Goal: Transaction & Acquisition: Book appointment/travel/reservation

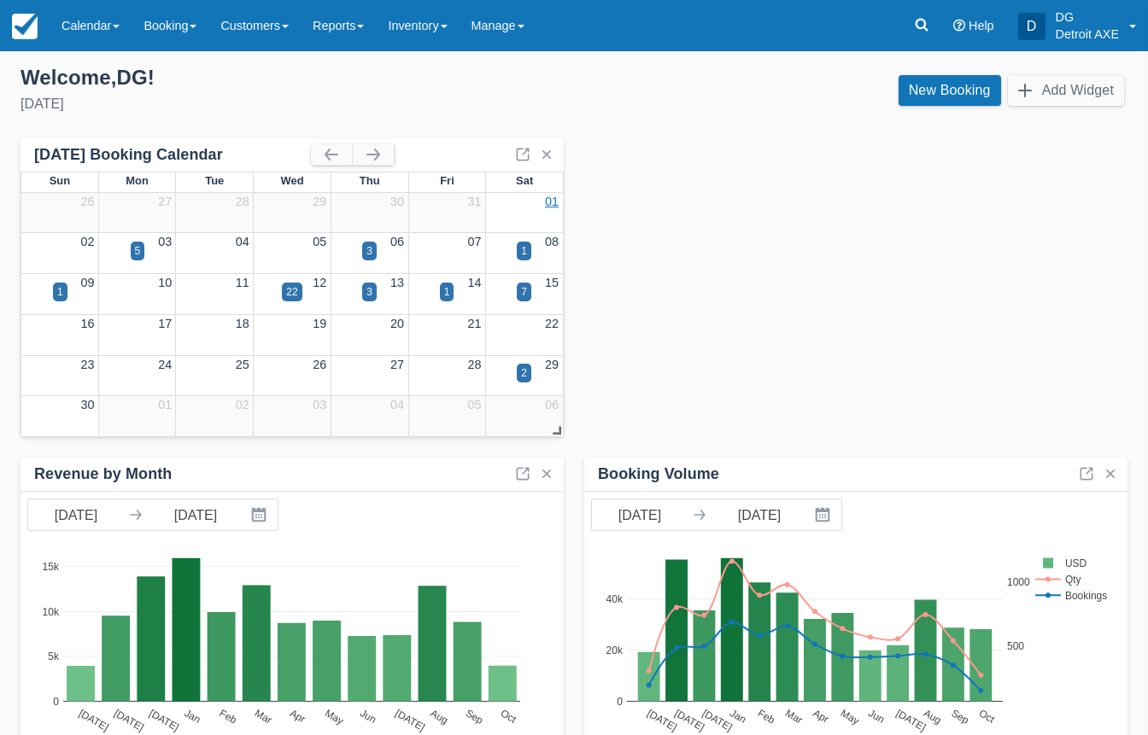
click at [552, 199] on link "01" at bounding box center [552, 202] width 14 height 14
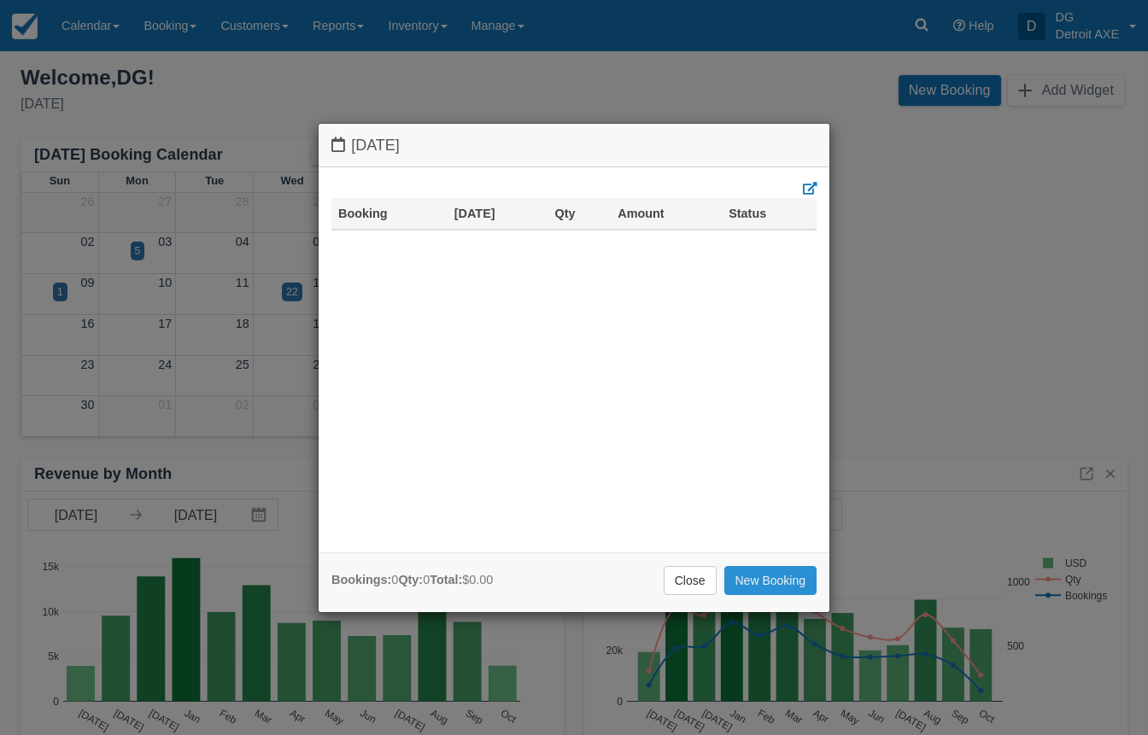
click at [764, 581] on link "New Booking" at bounding box center [770, 580] width 93 height 29
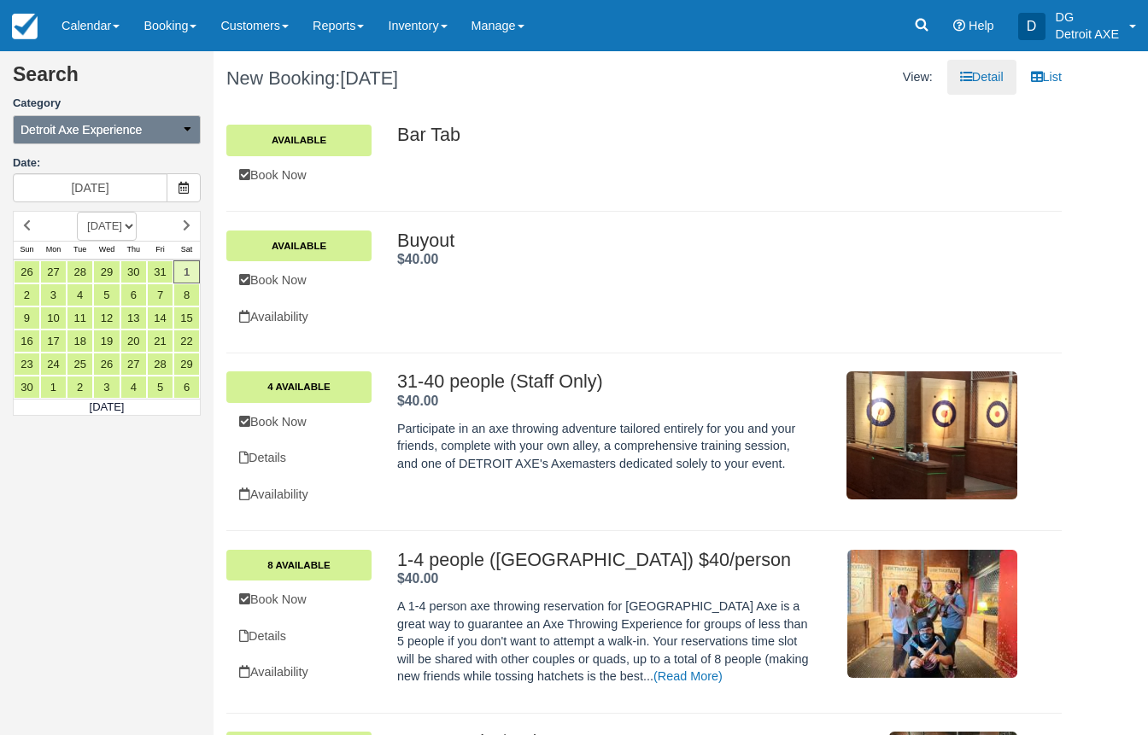
click at [190, 137] on button "Detroit Axe Experience" at bounding box center [107, 129] width 188 height 29
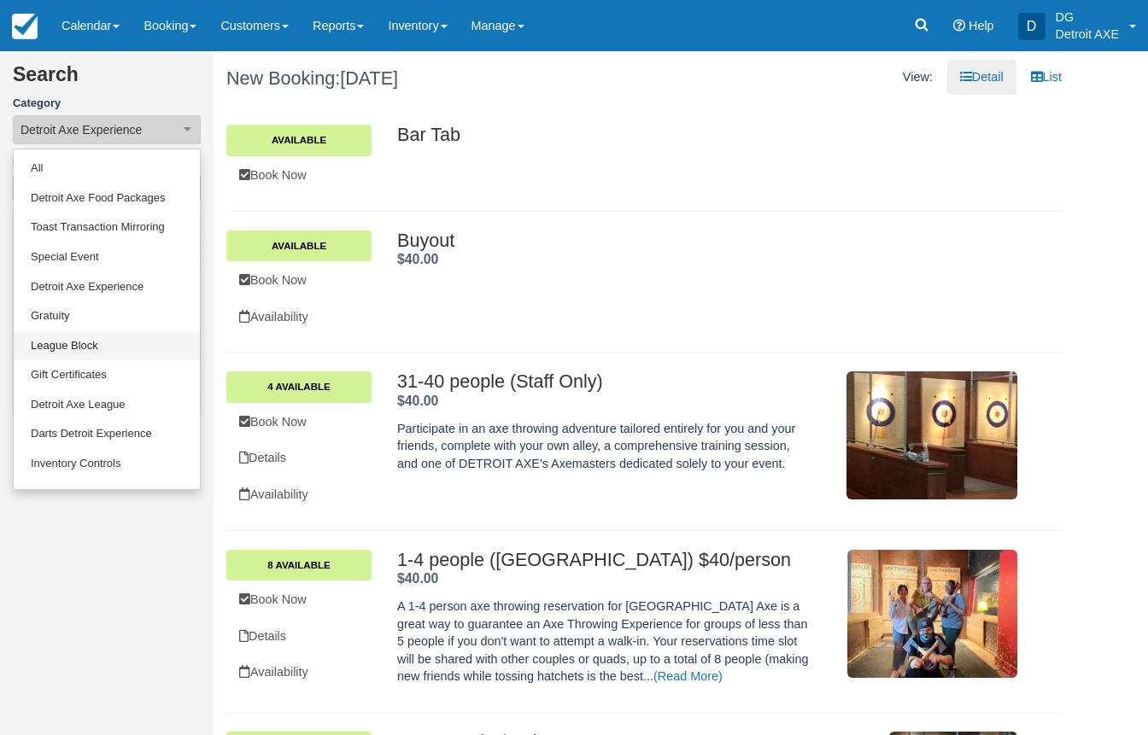
scroll to position [82, 0]
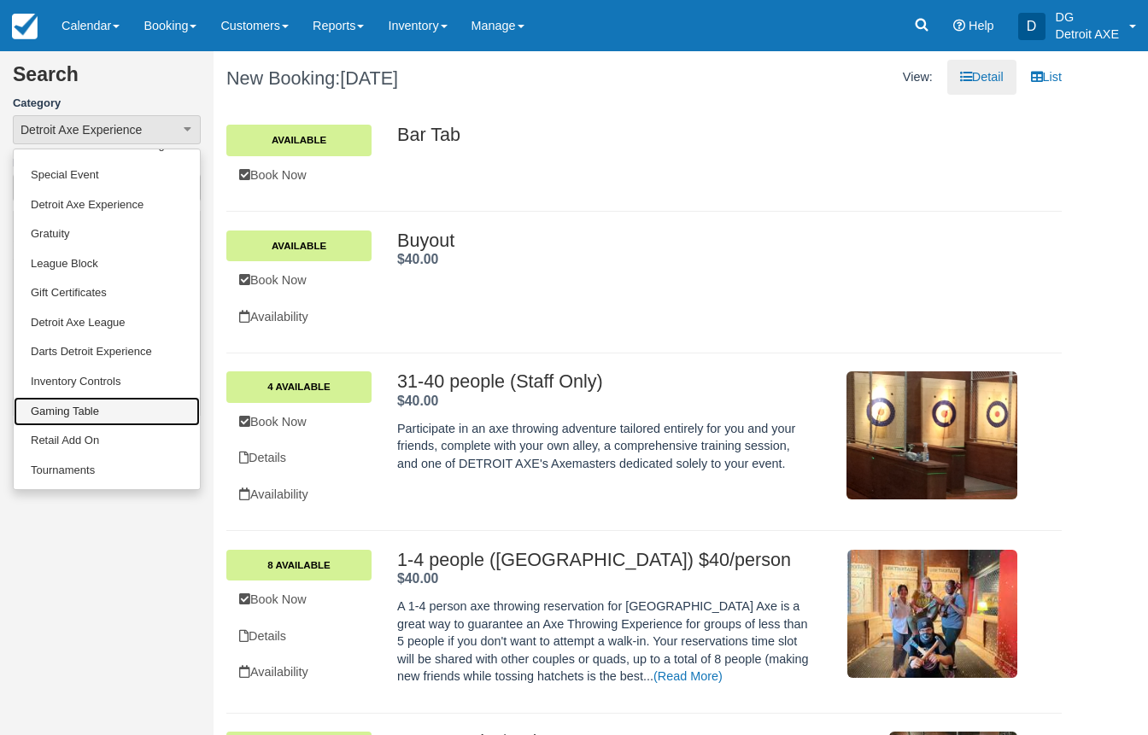
click at [73, 420] on link "Gaming Table" at bounding box center [107, 412] width 186 height 30
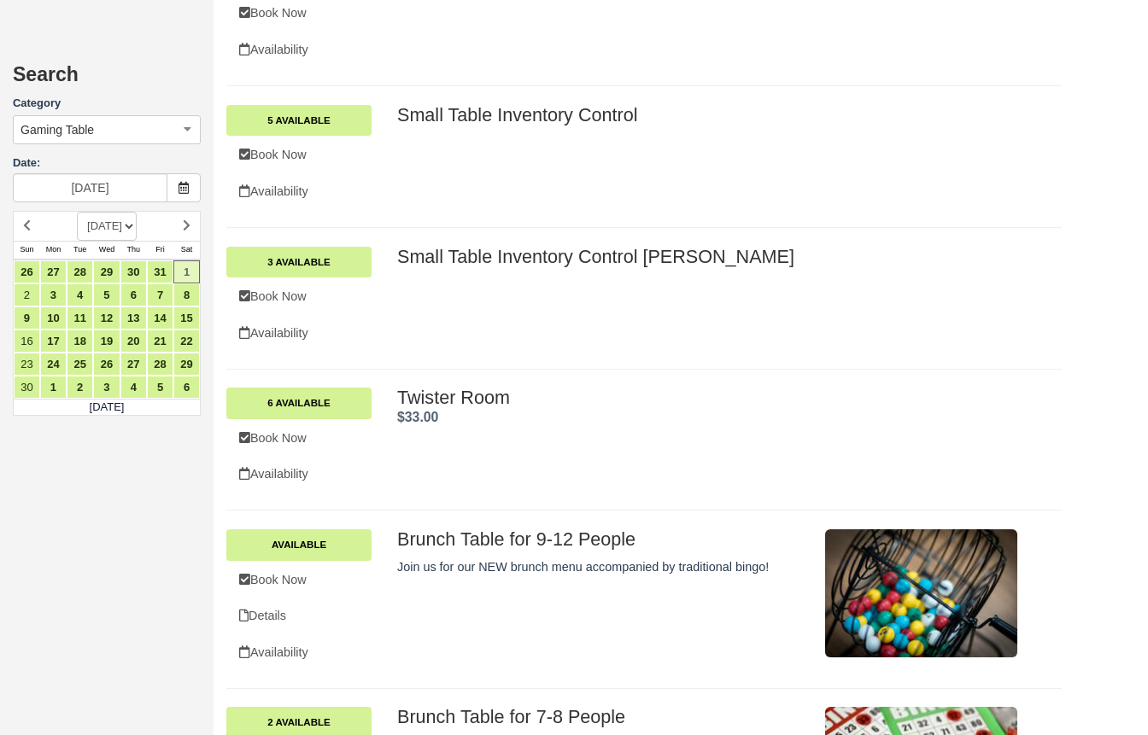
scroll to position [1402, 0]
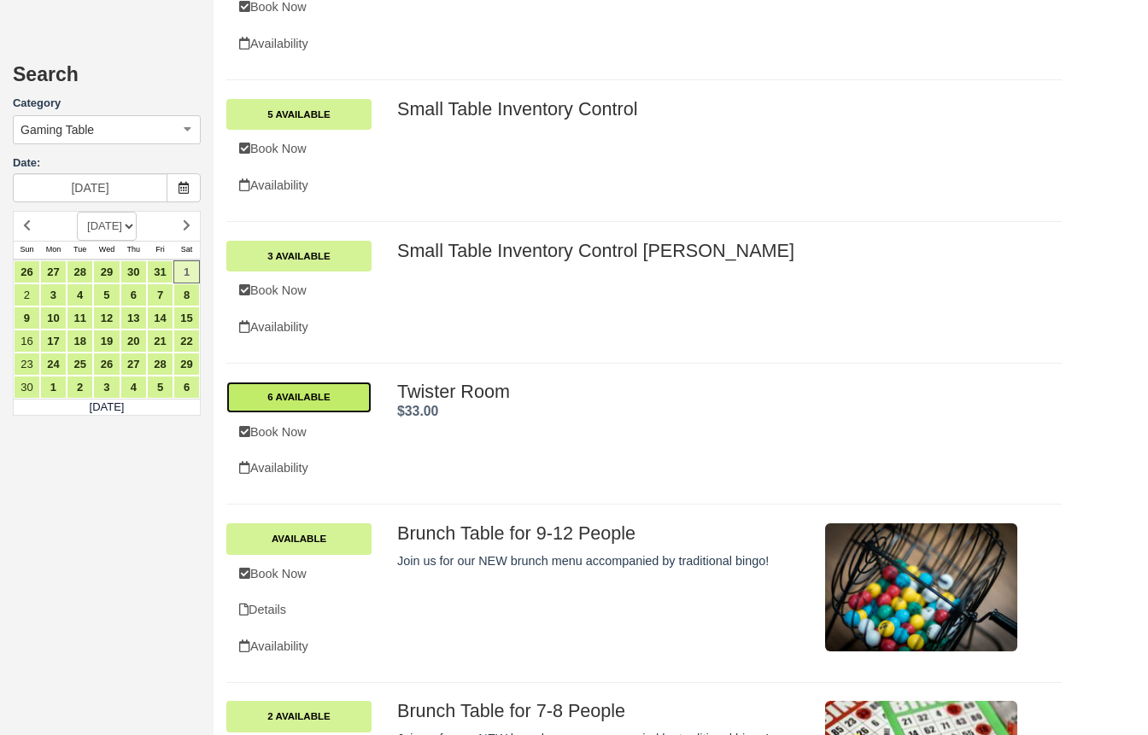
click at [315, 404] on link "6 Available" at bounding box center [298, 397] width 145 height 31
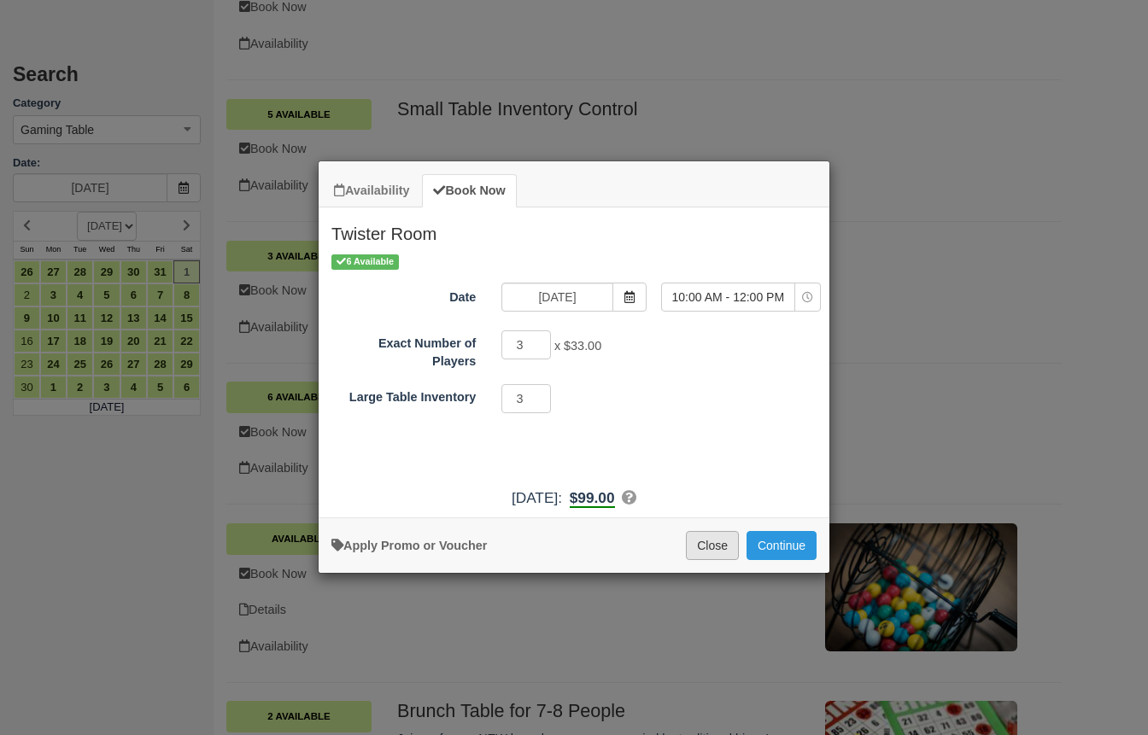
click at [722, 538] on button "Close" at bounding box center [712, 545] width 53 height 29
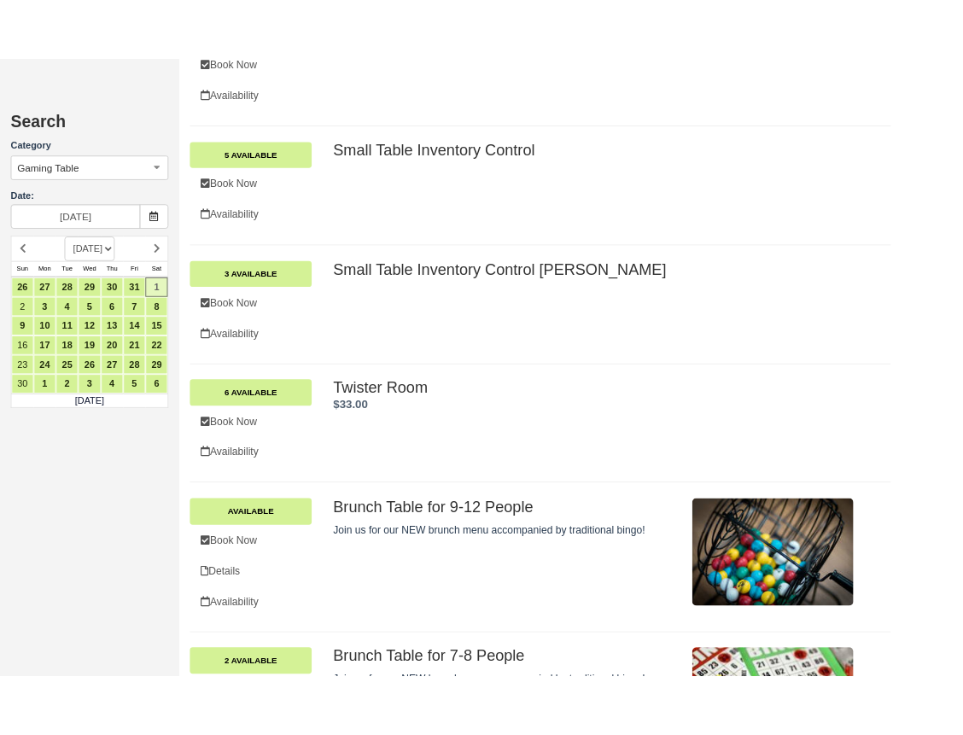
scroll to position [1358, 0]
